Goal: Task Accomplishment & Management: Manage account settings

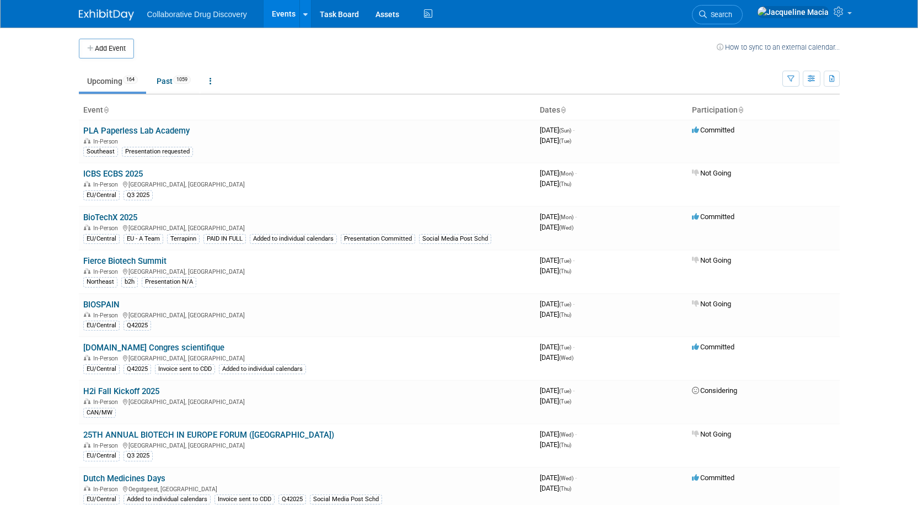
click at [127, 128] on link "PLA Paperless Lab Academy" at bounding box center [136, 131] width 106 height 10
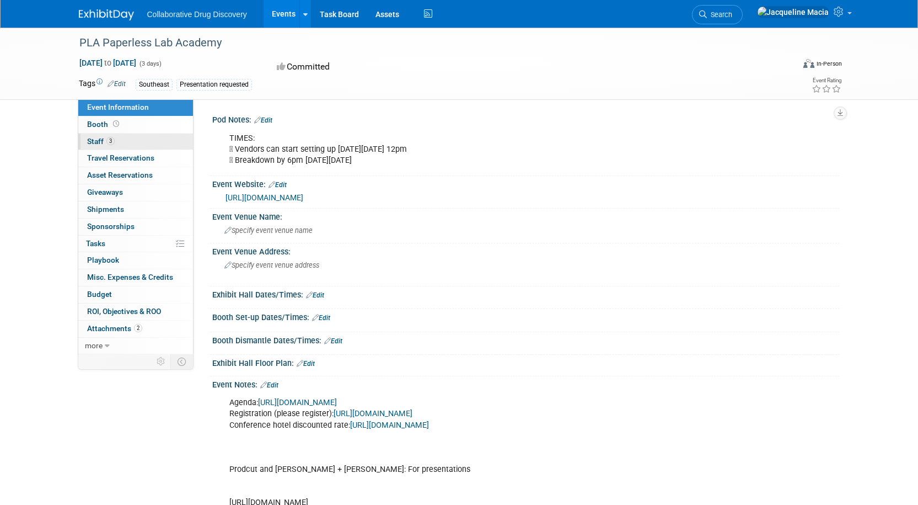
click at [93, 141] on span "Staff 3" at bounding box center [101, 141] width 28 height 9
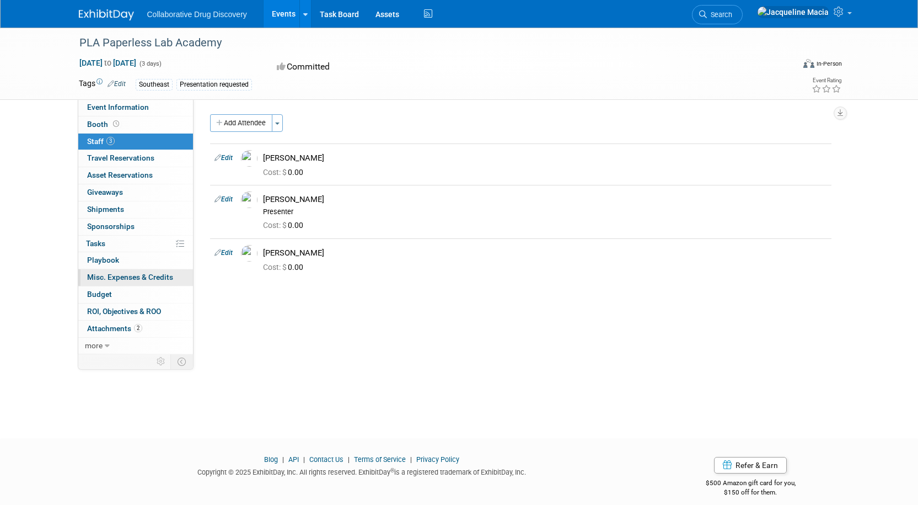
click at [132, 275] on span "Misc. Expenses & Credits 0" at bounding box center [130, 276] width 86 height 9
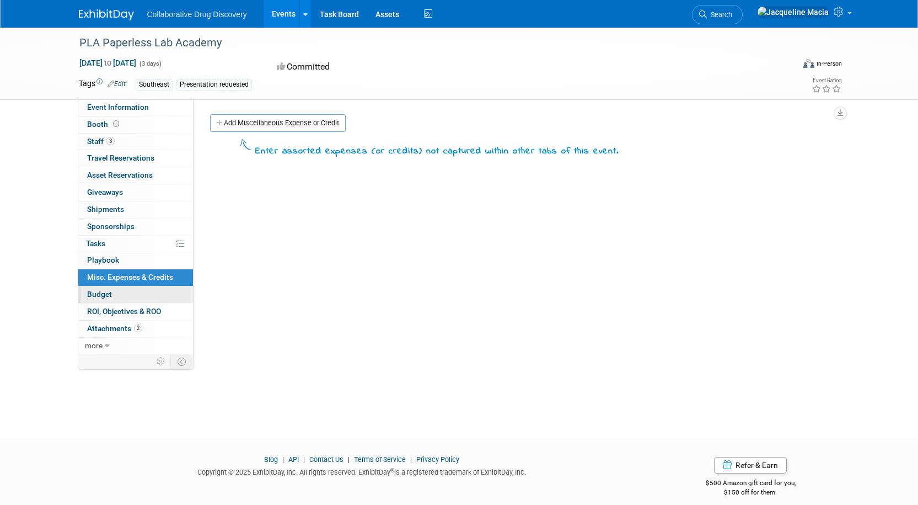
click at [98, 293] on span "Budget" at bounding box center [99, 293] width 25 height 9
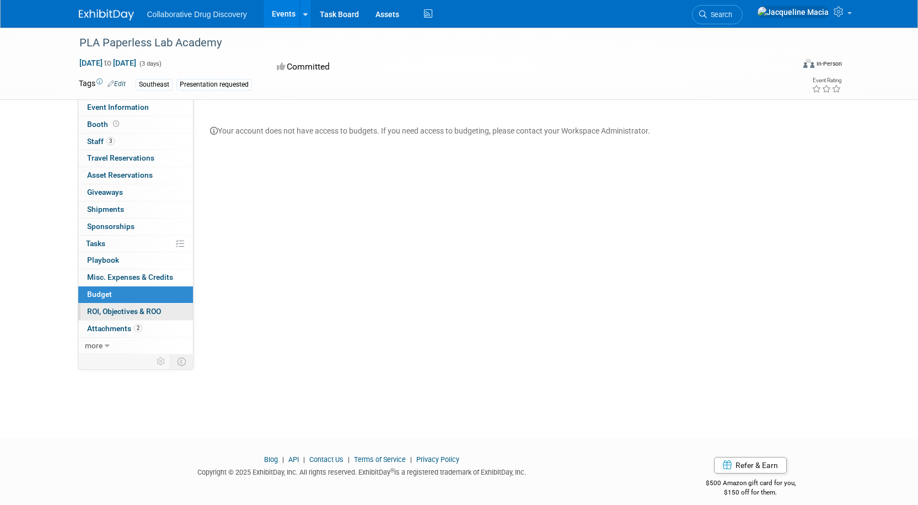
click at [121, 310] on span "ROI, Objectives & ROO 0" at bounding box center [124, 311] width 74 height 9
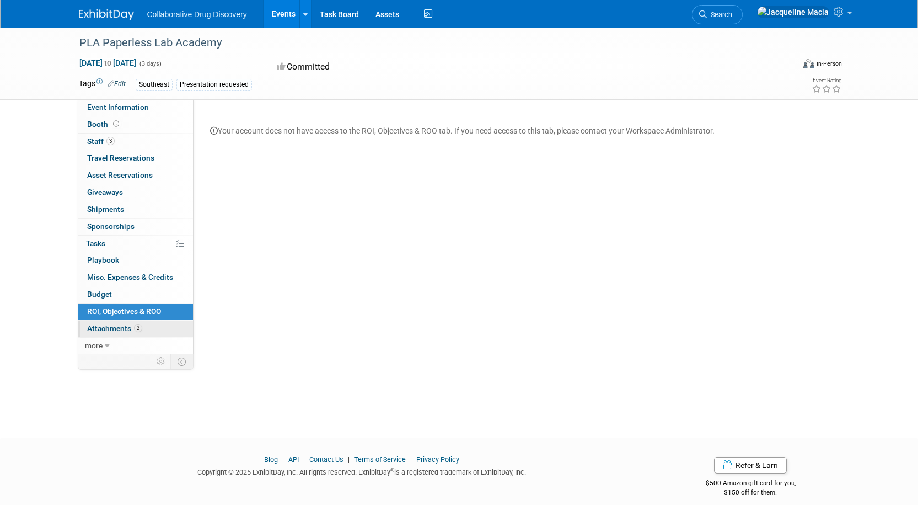
click at [115, 327] on span "Attachments 2" at bounding box center [114, 328] width 55 height 9
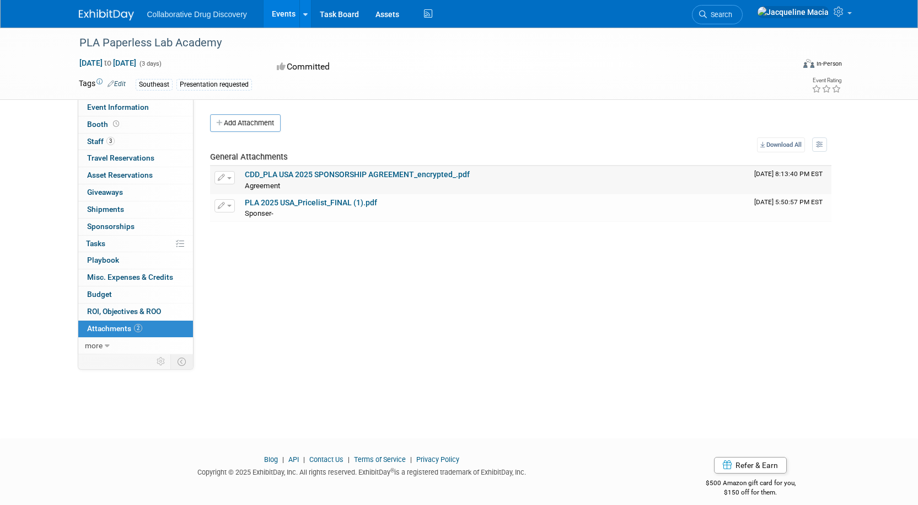
click at [334, 173] on link "CDD_PLA USA 2025 SPONSORSHIP AGREEMENT_encrypted_.pdf" at bounding box center [357, 174] width 225 height 9
click at [282, 201] on link "PLA 2025 USA_Pricelist_FINAL (1).pdf" at bounding box center [311, 202] width 132 height 9
